Goal: Task Accomplishment & Management: Manage account settings

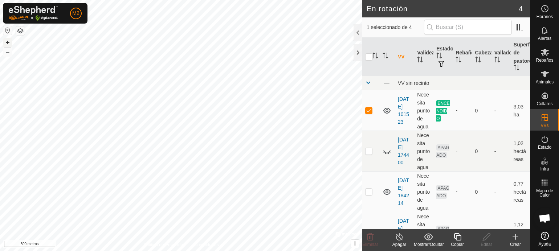
click at [7, 42] on font "+" at bounding box center [8, 42] width 4 height 8
click at [9, 42] on font "+" at bounding box center [8, 42] width 4 height 8
click at [7, 41] on font "+" at bounding box center [8, 42] width 4 height 8
click at [541, 61] on font "Rebaños" at bounding box center [543, 60] width 17 height 5
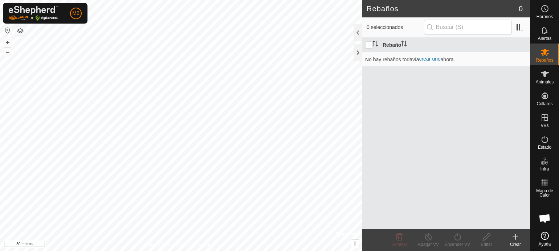
click at [514, 238] on icon at bounding box center [515, 236] width 9 height 9
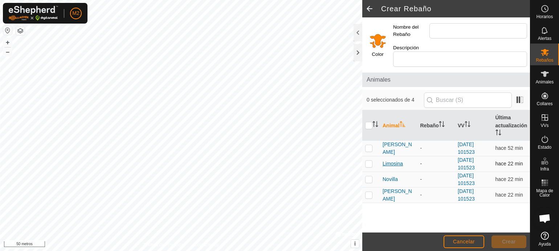
click at [396, 164] on font "Limosina" at bounding box center [392, 164] width 20 height 6
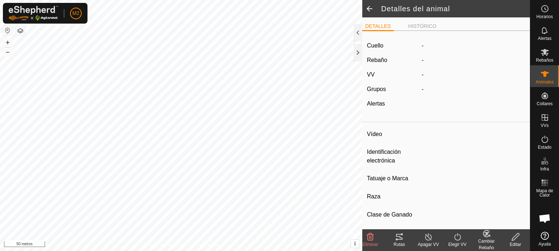
type input "Limosina"
type input "-"
type input "20_06_25"
type input "-"
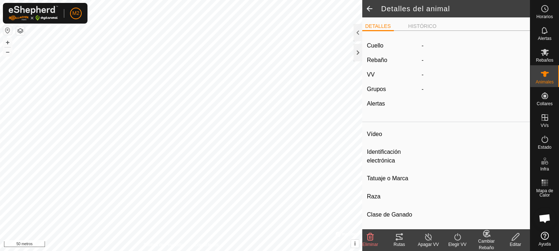
type input "06/2025"
type input "4 months"
type input "Unida"
type input "0 kg"
type input "-"
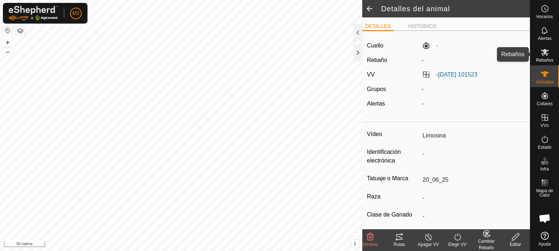
click at [545, 59] on font "Rebaños" at bounding box center [543, 60] width 17 height 5
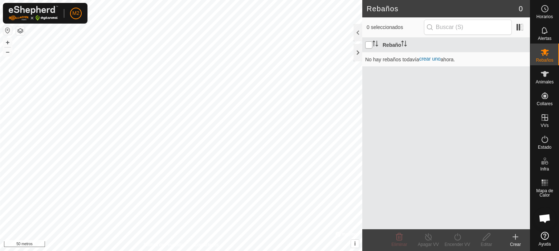
click at [369, 48] on input "checkbox" at bounding box center [368, 44] width 7 height 7
click at [368, 44] on input "checkbox" at bounding box center [368, 44] width 7 height 7
checkbox input "true"
click at [514, 235] on icon at bounding box center [515, 236] width 9 height 9
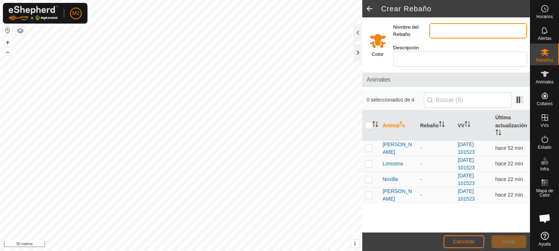
click at [441, 30] on input "Nombre del Rebaño" at bounding box center [478, 30] width 98 height 15
type input "manu"
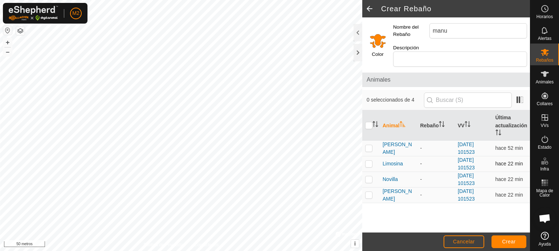
click at [369, 165] on p-checkbox at bounding box center [368, 164] width 7 height 6
checkbox input "true"
click at [371, 176] on p-checkbox at bounding box center [368, 179] width 7 height 6
checkbox input "true"
click at [368, 195] on p-checkbox at bounding box center [368, 195] width 7 height 6
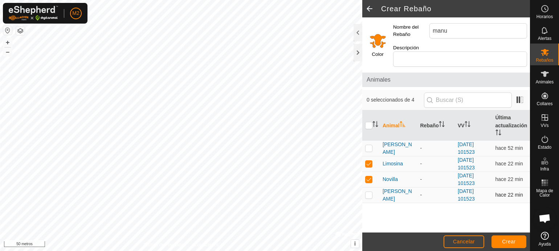
checkbox input "true"
click at [505, 242] on font "Crear" at bounding box center [509, 242] width 14 height 6
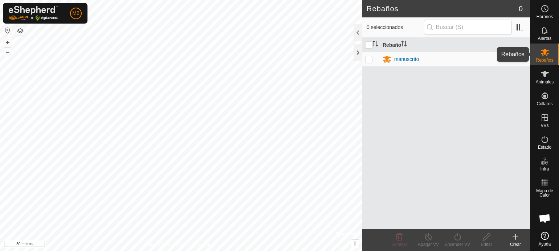
click at [543, 59] on font "Rebaños" at bounding box center [543, 60] width 17 height 5
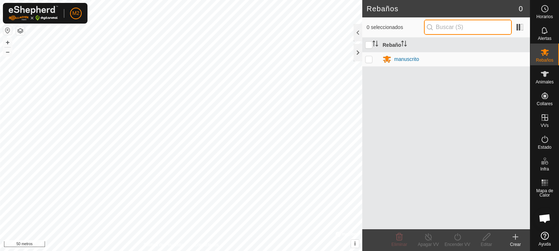
click at [460, 30] on input "text" at bounding box center [468, 27] width 88 height 15
click at [369, 46] on input "checkbox" at bounding box center [368, 44] width 7 height 7
checkbox input "true"
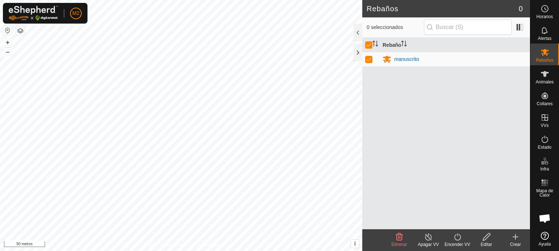
click at [430, 156] on div "Rebaño manuscrito" at bounding box center [446, 133] width 168 height 191
click at [366, 58] on p-checkbox at bounding box center [368, 59] width 7 height 6
checkbox input "false"
click at [516, 237] on icon at bounding box center [515, 236] width 9 height 9
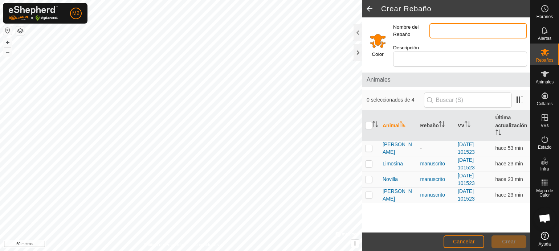
click at [442, 29] on input "Nombre del Rebaño" at bounding box center [478, 30] width 98 height 15
type input "manolo"
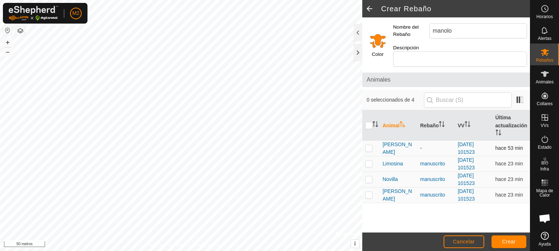
click at [371, 147] on p-checkbox at bounding box center [368, 148] width 7 height 6
checkbox input "true"
click at [507, 239] on font "Crear" at bounding box center [509, 242] width 14 height 6
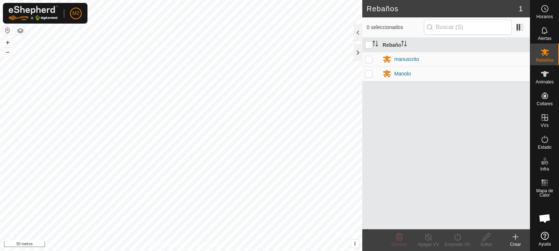
click at [370, 75] on p-checkbox at bounding box center [368, 74] width 7 height 6
checkbox input "true"
click at [370, 59] on p-checkbox at bounding box center [368, 59] width 7 height 6
checkbox input "true"
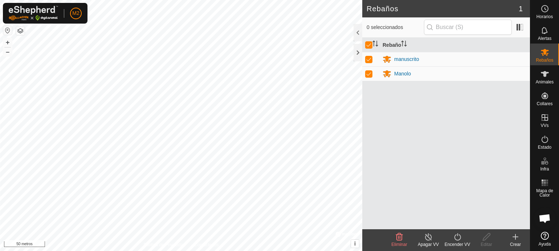
click at [429, 237] on icon at bounding box center [428, 236] width 9 height 9
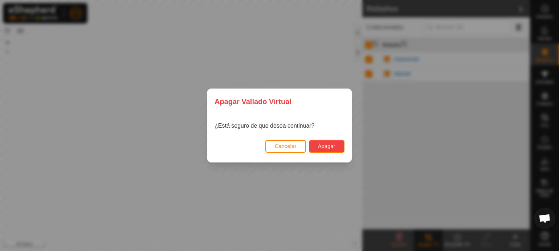
click at [328, 149] on font "Apagar" at bounding box center [326, 146] width 17 height 6
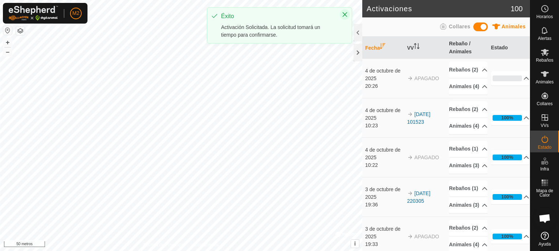
click at [345, 12] on icon "Cerca" at bounding box center [345, 15] width 6 height 6
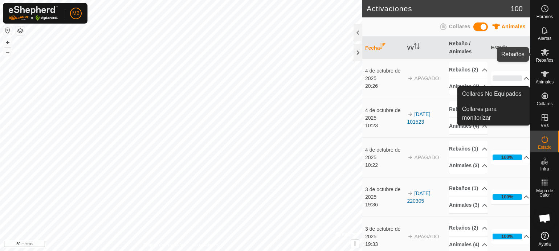
click at [537, 57] on div "Rebaños" at bounding box center [544, 55] width 29 height 22
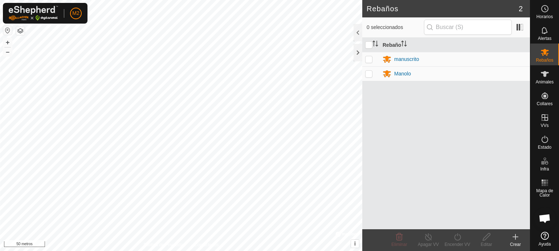
click at [367, 57] on p-checkbox at bounding box center [368, 59] width 7 height 6
click at [366, 58] on p-checkbox at bounding box center [368, 59] width 7 height 6
click at [363, 60] on td at bounding box center [370, 59] width 17 height 15
click at [367, 58] on p-checkbox at bounding box center [368, 59] width 7 height 6
checkbox input "false"
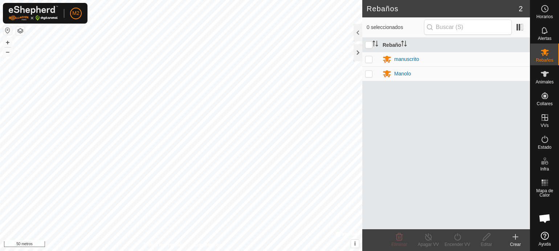
click at [519, 238] on icon at bounding box center [515, 236] width 9 height 9
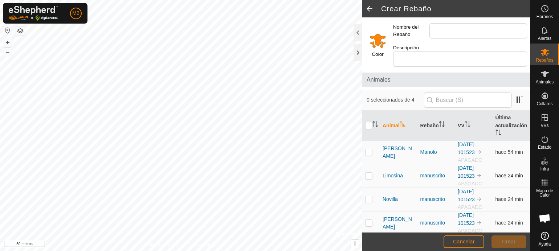
click at [371, 175] on p-checkbox at bounding box center [368, 176] width 7 height 6
checkbox input "true"
click at [370, 198] on p-checkbox at bounding box center [368, 199] width 7 height 6
checkbox input "true"
click at [370, 220] on p-checkbox at bounding box center [368, 223] width 7 height 6
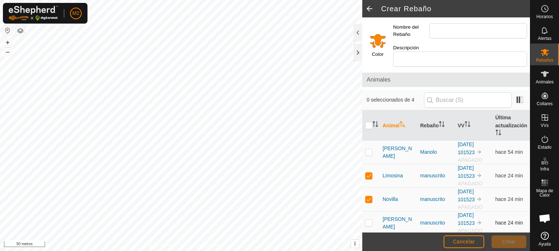
checkbox input "true"
click at [436, 27] on input "Nombre del Rebaño" at bounding box center [478, 30] width 98 height 15
type input "manu"
click at [509, 240] on font "Crear" at bounding box center [509, 242] width 14 height 6
click at [548, 58] on font "Rebaños" at bounding box center [543, 60] width 17 height 5
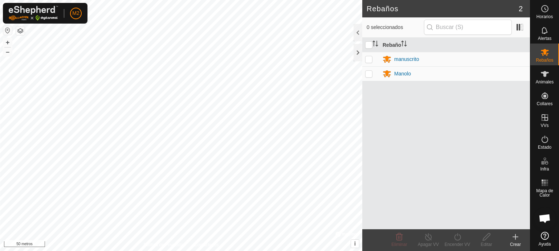
click at [366, 61] on p-checkbox at bounding box center [368, 59] width 7 height 6
checkbox input "true"
click at [457, 235] on icon at bounding box center [457, 236] width 9 height 9
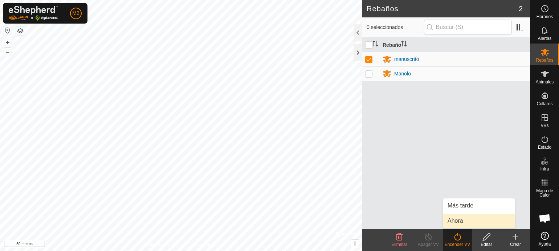
click at [455, 221] on link "Ahora" at bounding box center [479, 221] width 72 height 15
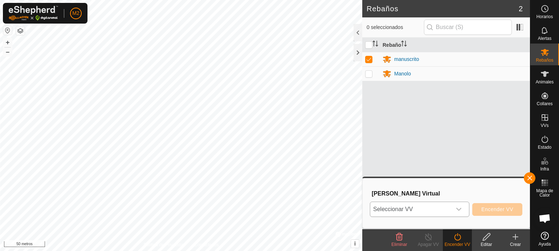
click at [459, 209] on icon "disparador desplegable" at bounding box center [459, 209] width 6 height 6
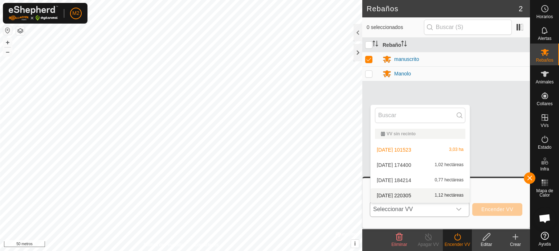
click at [447, 195] on li "[DATE] 220305 1,12 hectáreas" at bounding box center [419, 195] width 99 height 15
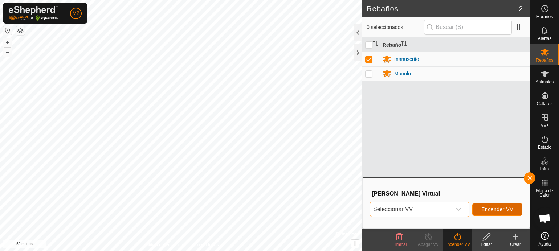
click at [486, 209] on font "Encender VV" at bounding box center [497, 209] width 32 height 6
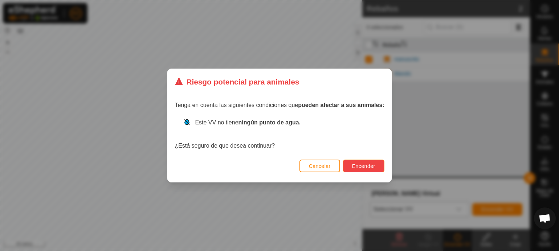
click at [357, 164] on font "Encender" at bounding box center [363, 166] width 23 height 6
